Goal: Information Seeking & Learning: Learn about a topic

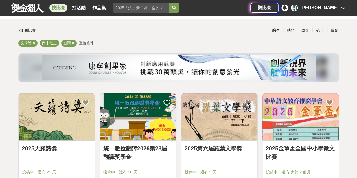
scroll to position [43, 0]
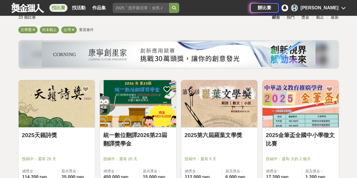
click at [228, 117] on img at bounding box center [219, 103] width 76 height 47
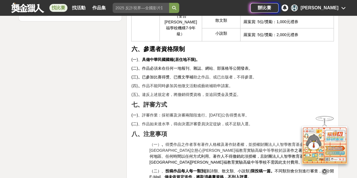
scroll to position [813, 0]
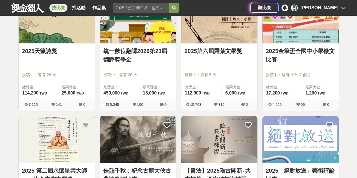
scroll to position [129, 0]
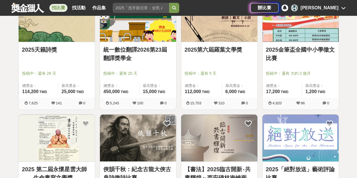
click at [49, 53] on link "2025天籟詩獎" at bounding box center [56, 49] width 69 height 8
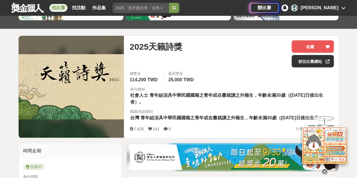
scroll to position [51, 0]
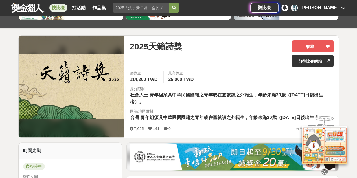
click at [182, 133] on div "7,625 141 0 分享至" at bounding box center [232, 128] width 204 height 9
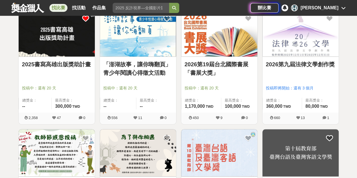
scroll to position [354, 0]
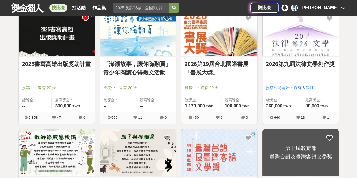
click at [209, 65] on link "2026第19屆台北國際書展「書展大獎」" at bounding box center [219, 68] width 69 height 17
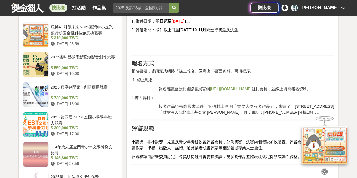
scroll to position [453, 0]
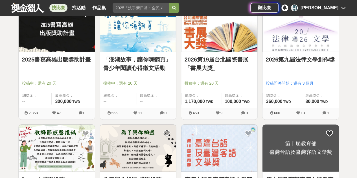
scroll to position [358, 0]
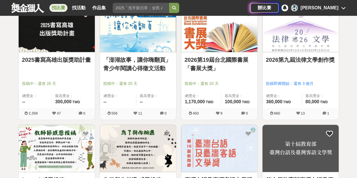
click at [150, 67] on link "「澎湖故事，讓你嗨翻頁」青少年閱讀心得徵文活動" at bounding box center [137, 64] width 69 height 17
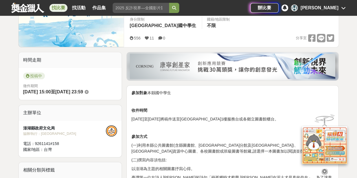
scroll to position [106, 0]
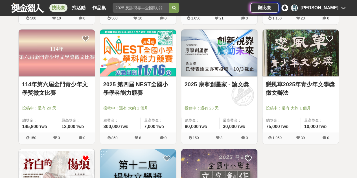
scroll to position [573, 0]
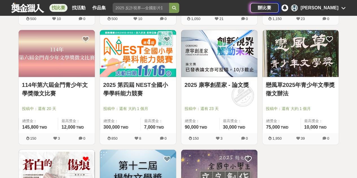
click at [147, 83] on link "2025 第四屆 NEST全國小學學科能力競賽" at bounding box center [137, 89] width 69 height 17
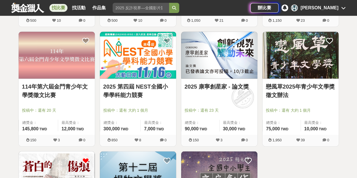
scroll to position [573, 0]
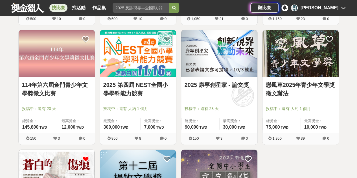
click at [277, 85] on link "戀風草2025年青少年文學獎徵文辦法" at bounding box center [300, 89] width 69 height 17
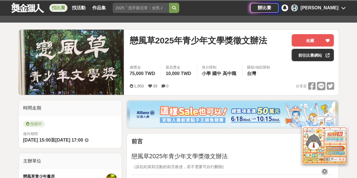
scroll to position [57, 0]
